Goal: Task Accomplishment & Management: Complete application form

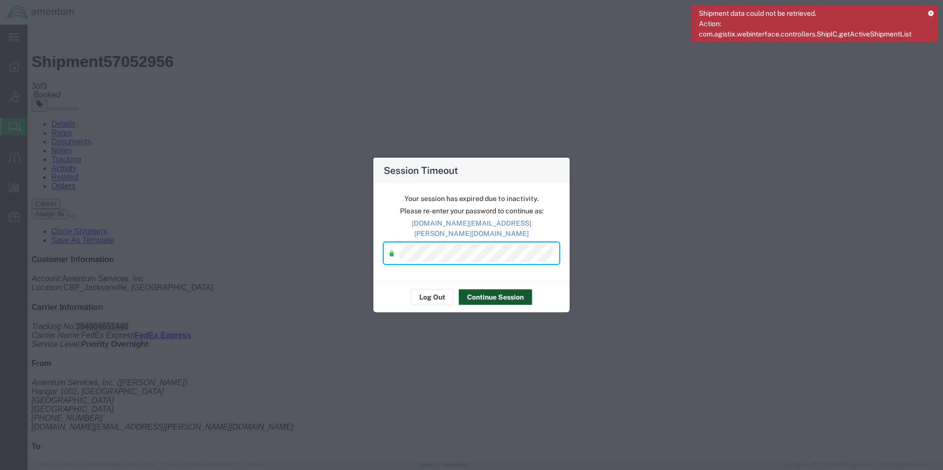
click at [496, 289] on button "Continue Session" at bounding box center [494, 297] width 73 height 16
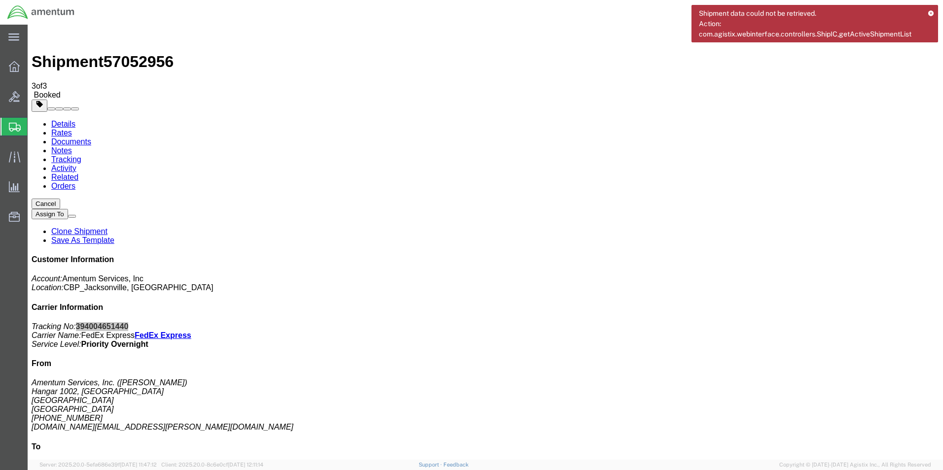
click at [0, 0] on span "Create Shipment" at bounding box center [0, 0] width 0 height 0
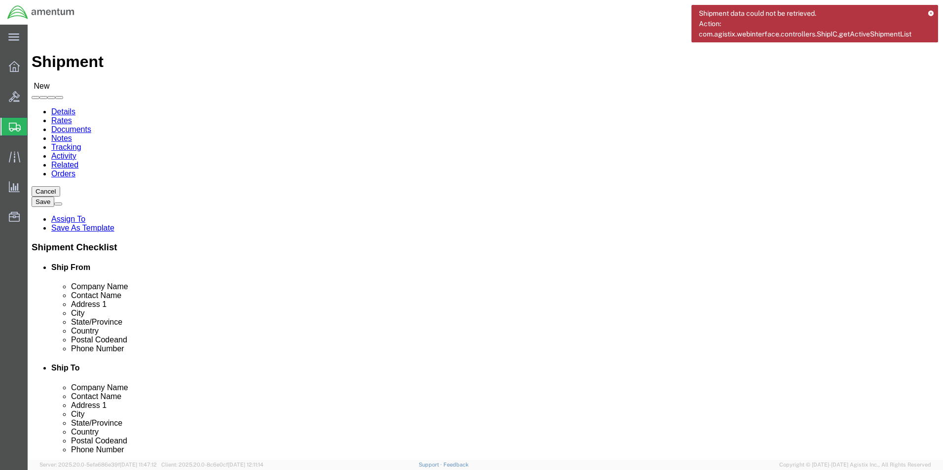
type input "EJA"
select select "49930"
select select "FL"
click input "text"
type input "[PERSON_NAME]"
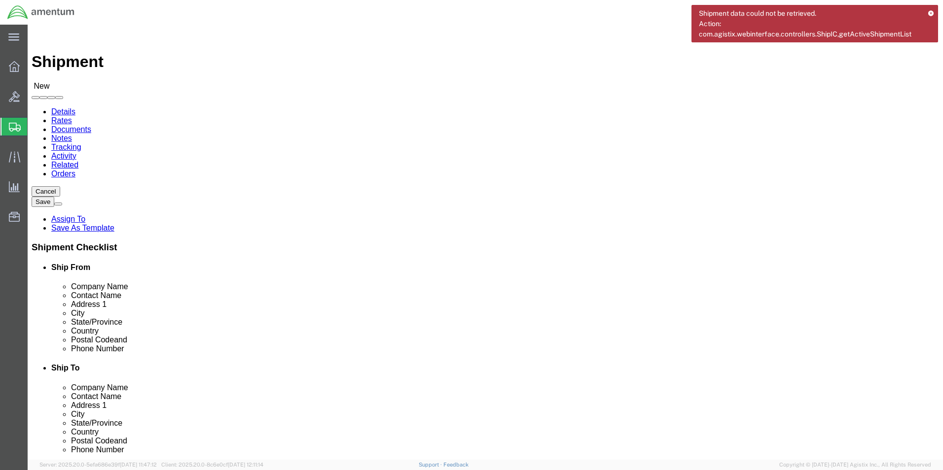
click div "Location [GEOGRAPHIC_DATA], [GEOGRAPHIC_DATA] Select My Profile Location [PHONE…"
click input "text"
type input "[PHONE_NUMBER]"
click input "text"
type input "[DOMAIN_NAME][EMAIL_ADDRESS][PERSON_NAME][DOMAIN_NAME]"
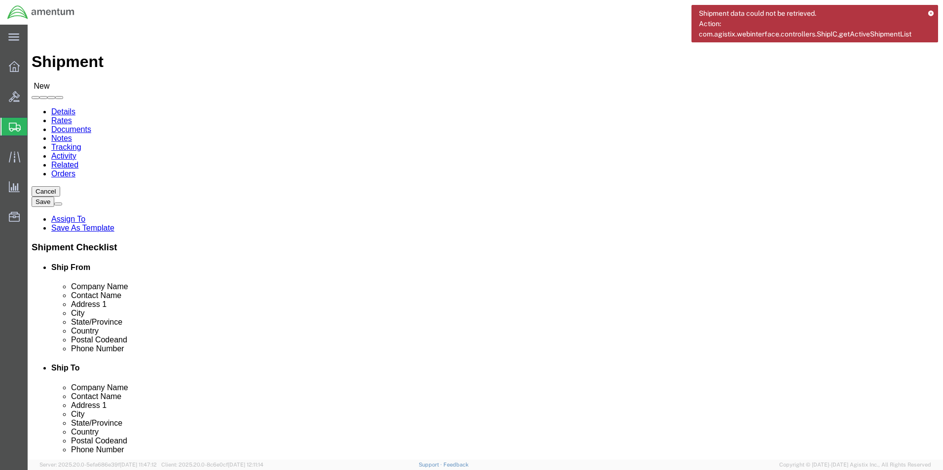
type input "eho"
select select "49929"
select select "[GEOGRAPHIC_DATA]"
drag, startPoint x: 544, startPoint y: 203, endPoint x: 472, endPoint y: 209, distance: 72.3
click div "Contact Name"
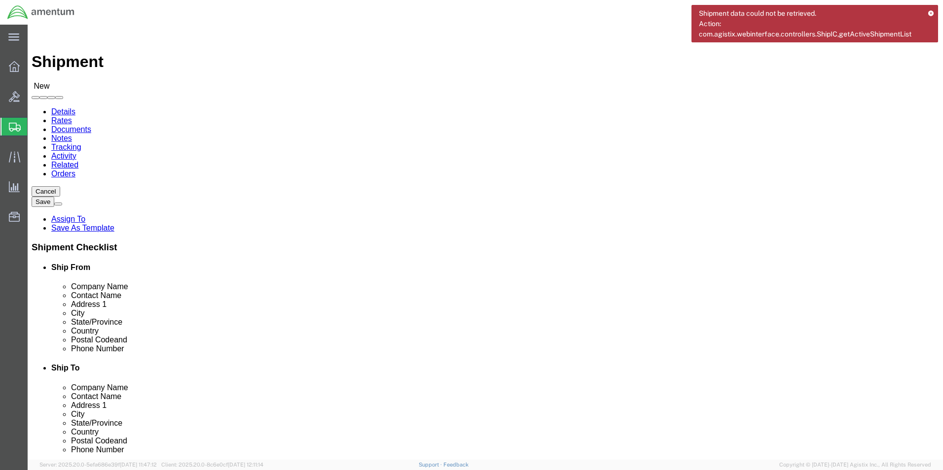
click input "[PERSON_NAME]"
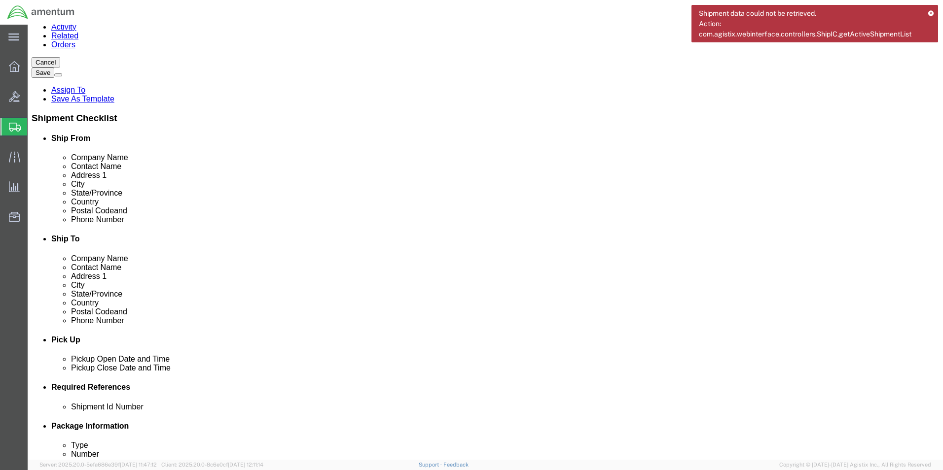
scroll to position [49, 0]
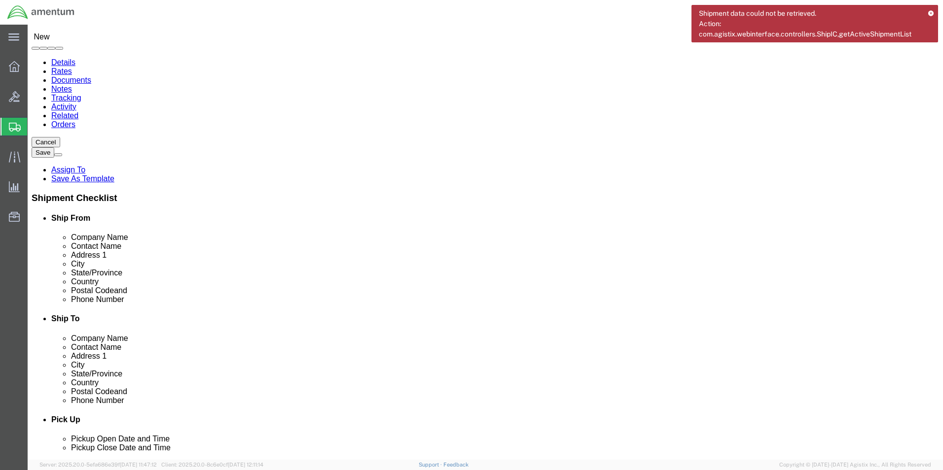
type input "[PERSON_NAME]"
drag, startPoint x: 639, startPoint y: 304, endPoint x: 483, endPoint y: 306, distance: 156.3
click div
type input "[PERSON_NAME][EMAIL_ADDRESS][PERSON_NAME][DOMAIN_NAME]"
click input "text"
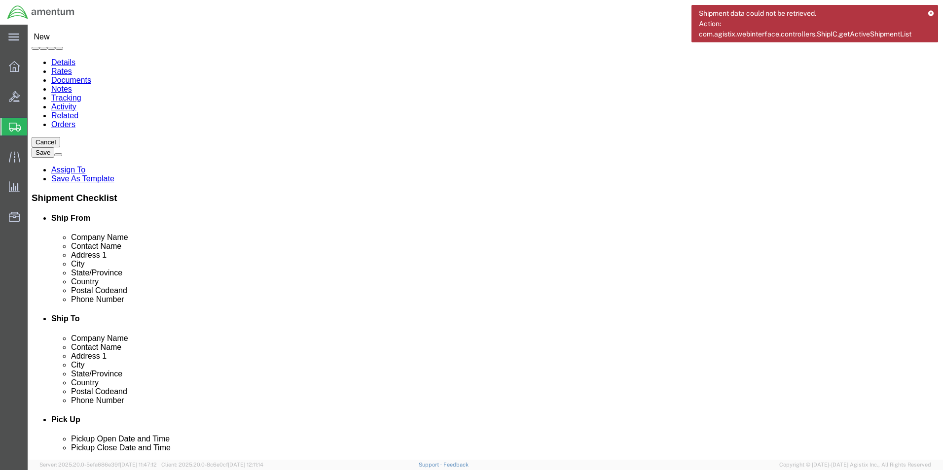
click input "text"
paste input "[PERSON_NAME][EMAIL_ADDRESS][PERSON_NAME][DOMAIN_NAME]"
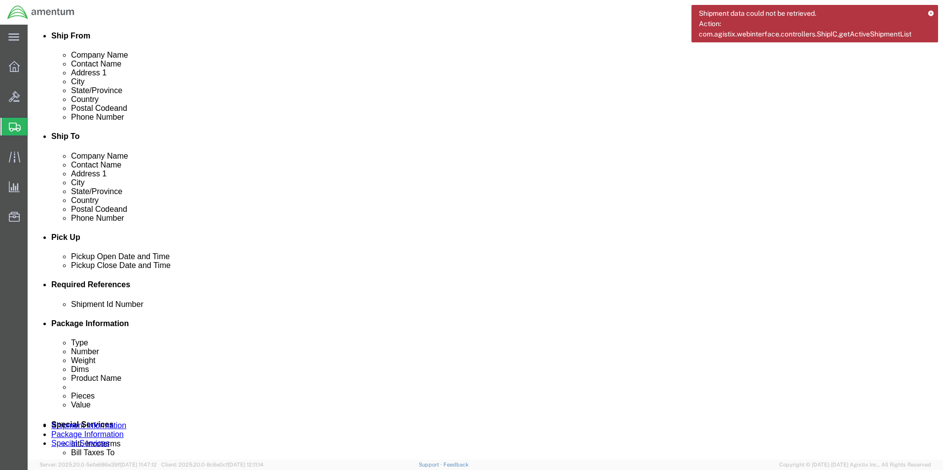
scroll to position [246, 0]
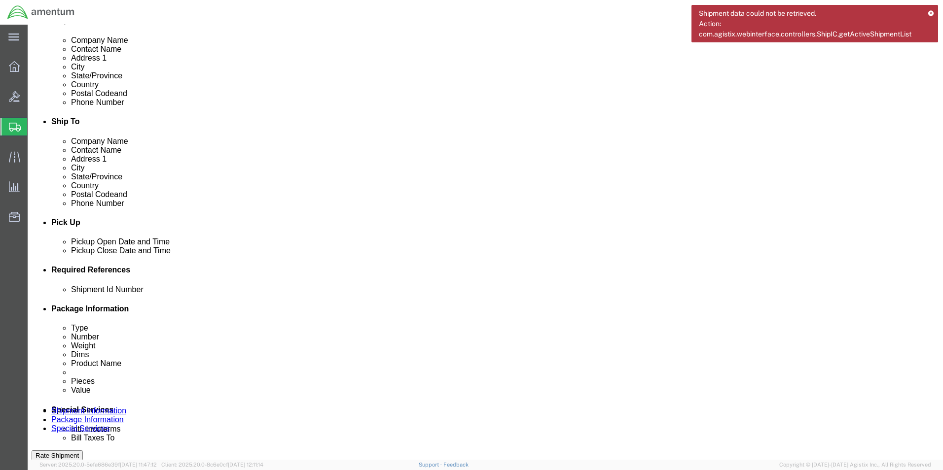
type input "[PERSON_NAME][EMAIL_ADDRESS][PERSON_NAME][DOMAIN_NAME]"
click div "Pickup Date: Pickup Start Date Pickup Start Time Pickup Open Date and Time [DAT…"
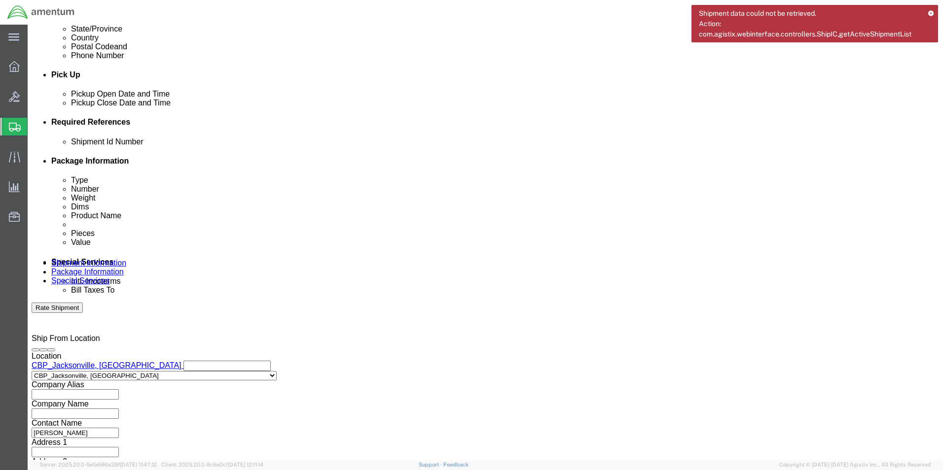
click input "text"
click input "6118.03.03.2219.000.EJA.0000"
type input "6118.04.03.2219.000.EJA.0000"
click button "Add reference"
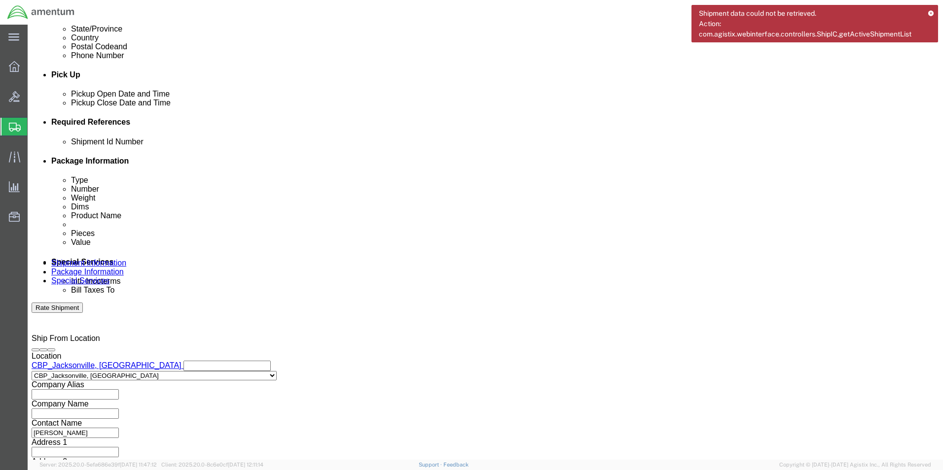
click select "Select Account Type Activity ID Airline Appointment Number ASN Batch Request # …"
select select "DEPT"
click select "Select Account Type Activity ID Airline Appointment Number ASN Batch Request # …"
click input "text"
type input "CBP"
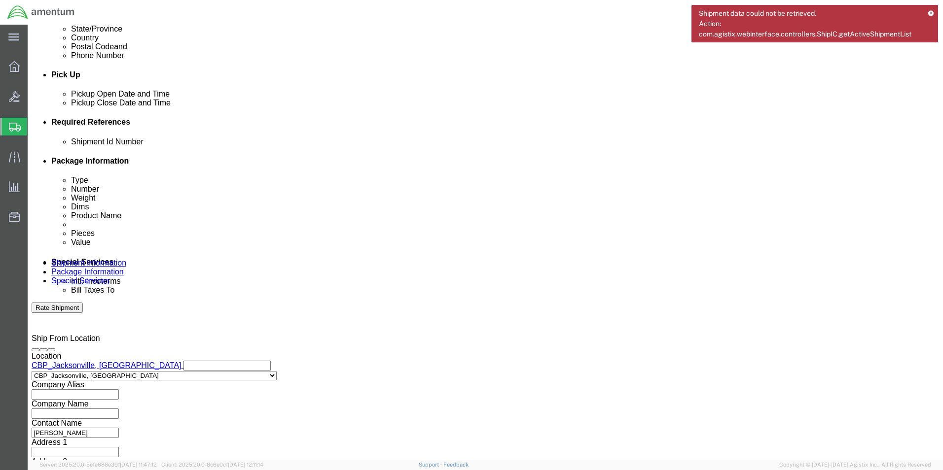
click select "Select Account Type Activity ID Airline Appointment Number ASN Batch Request # …"
select select "CUSTREF"
click select "Select Account Type Activity ID Airline Appointment Number ASN Batch Request # …"
click input "text"
type input "DOCUMENTS"
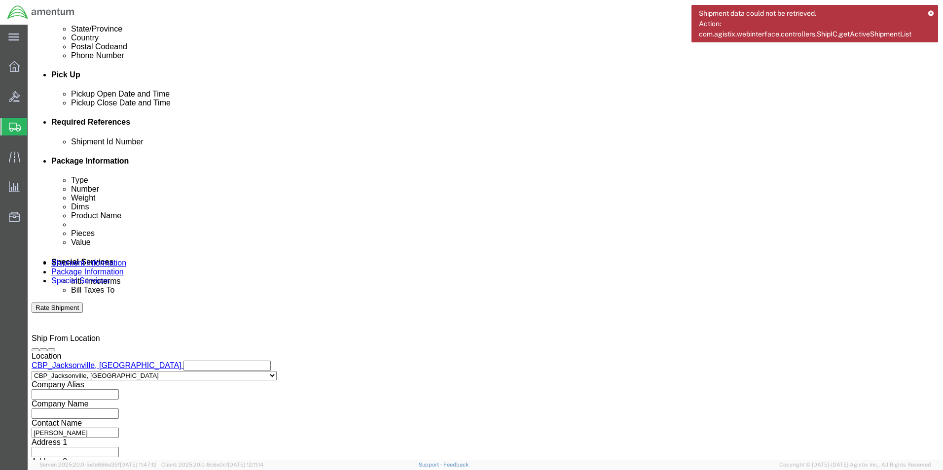
click button "Continue"
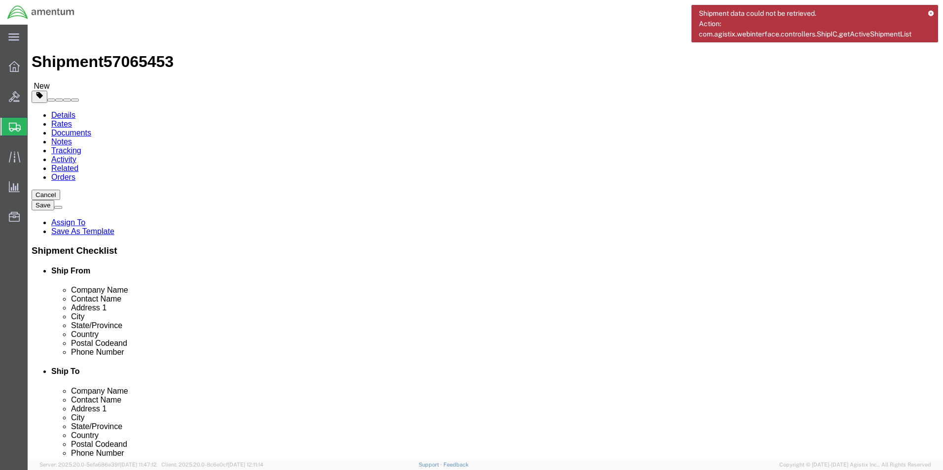
click select "Select BCK Boxes Bale(s) Basket(s) Bolt(s) Bottle(s) Buckets Bulk Bundle(s) Can…"
select select "ENV"
click select "Select BCK Boxes Bale(s) Basket(s) Bolt(s) Bottle(s) Buckets Bulk Bundle(s) Can…"
type input "9.50"
type input "12.50"
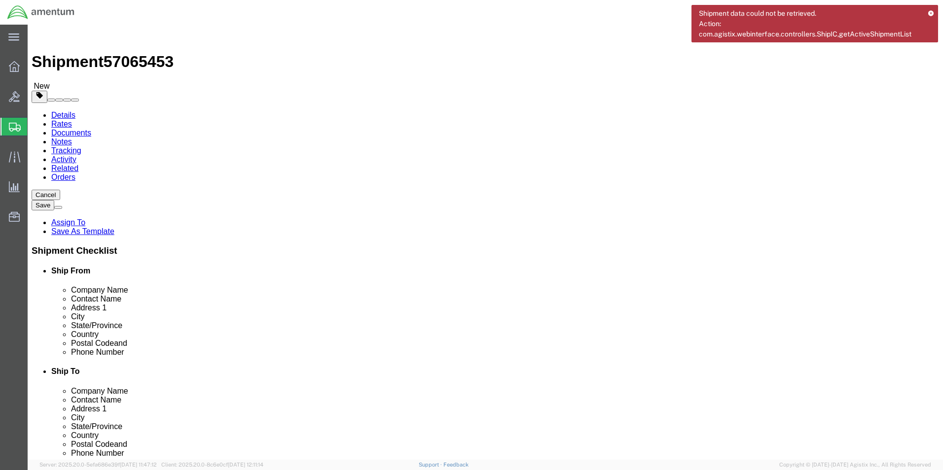
type input "0.25"
type input "1"
click link "Add Content"
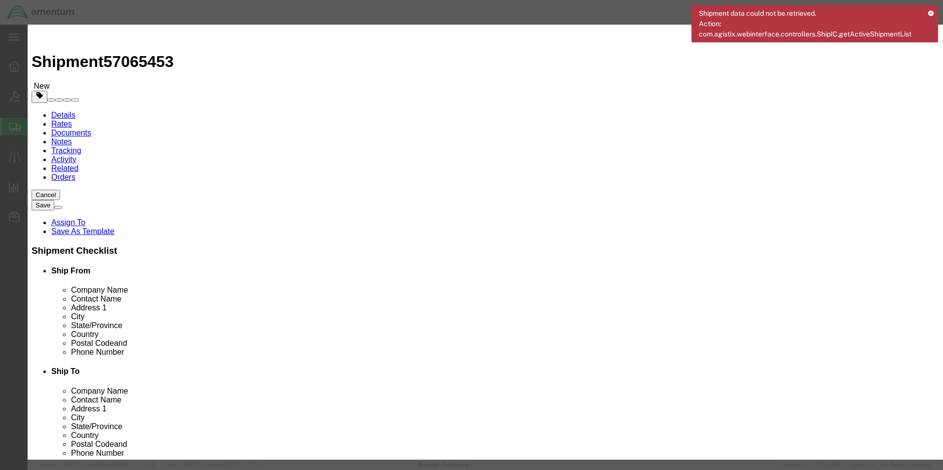
click input "text"
type input "DOCUMENTS"
click div "Commodity library"
click input "0"
type input "1"
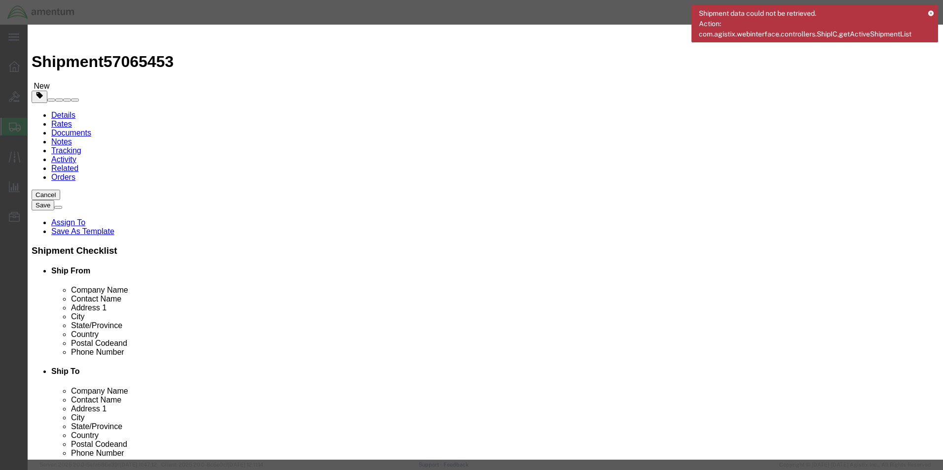
click input "text"
type input "10.00"
click button "Save & Close"
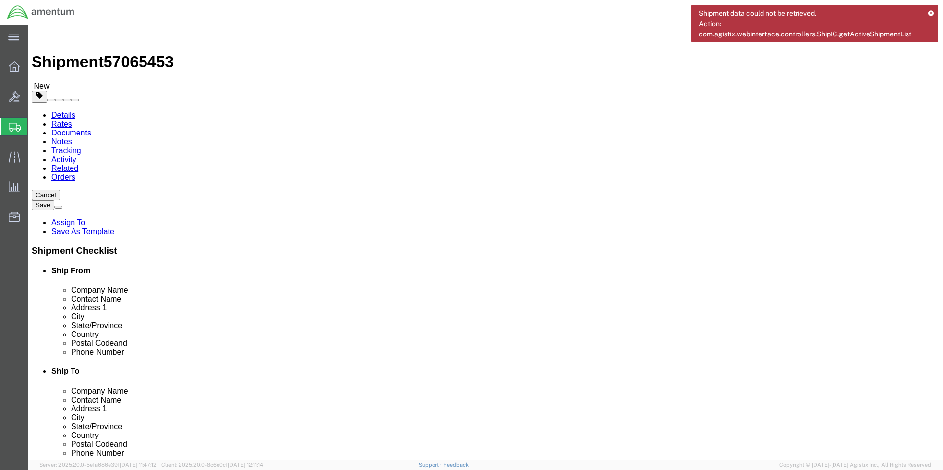
click div "Rate Shipment"
click button "Rate Shipment"
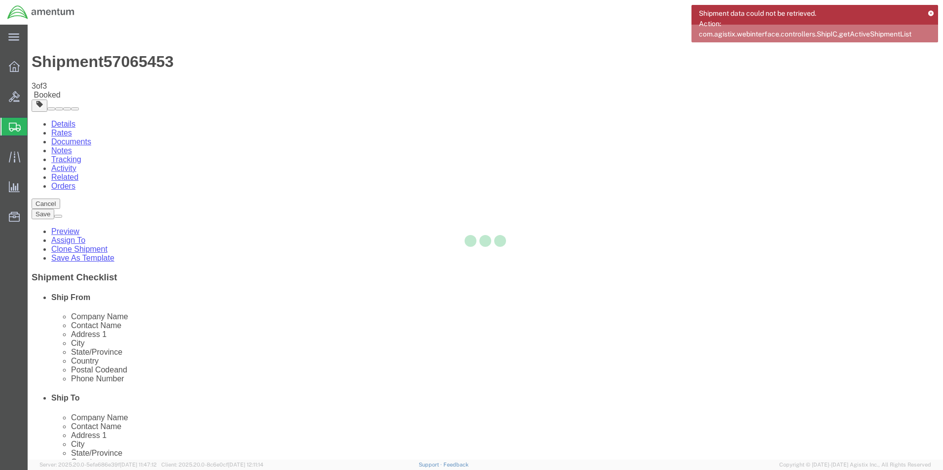
click at [101, 176] on div at bounding box center [485, 242] width 915 height 435
